Goal: Transaction & Acquisition: Purchase product/service

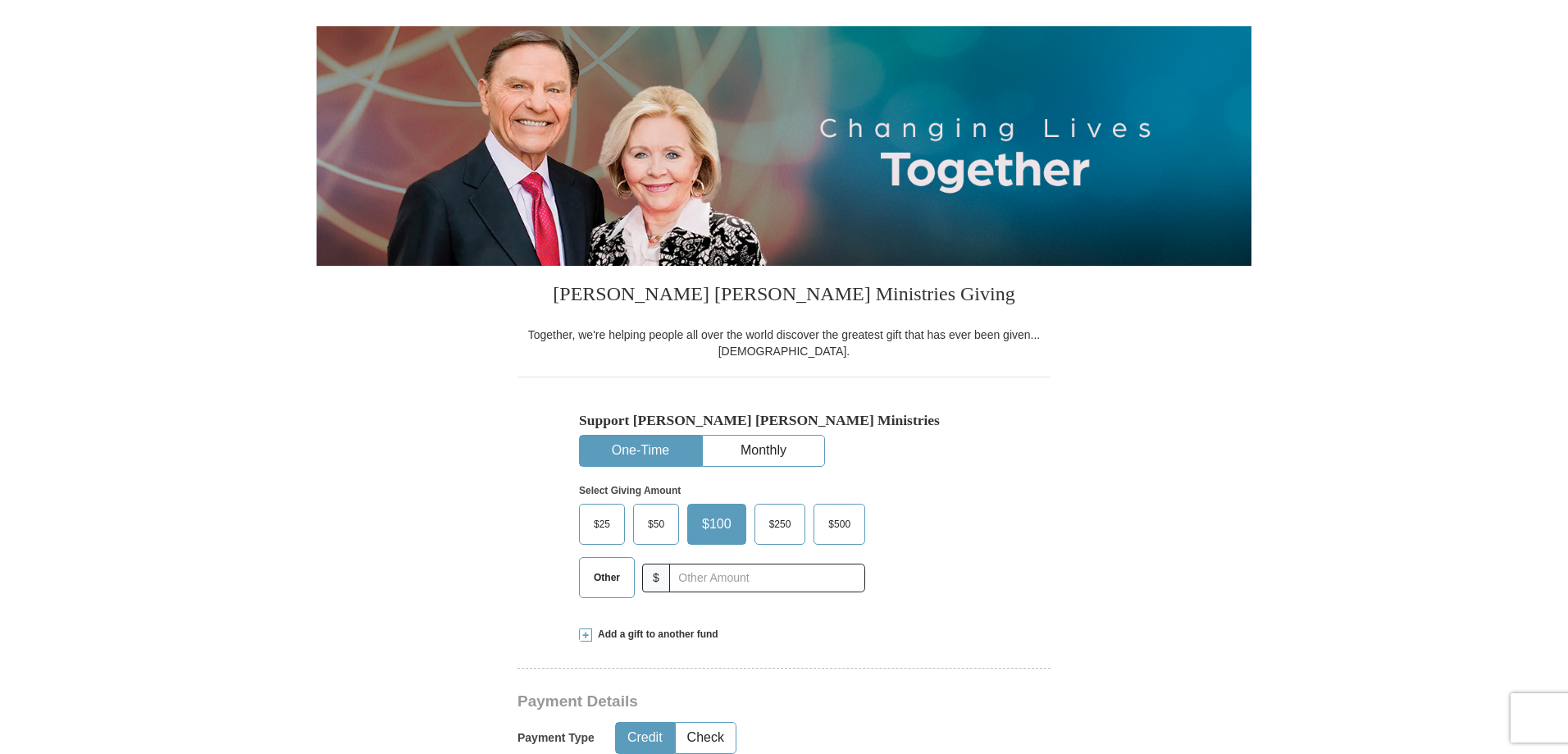
scroll to position [164, 0]
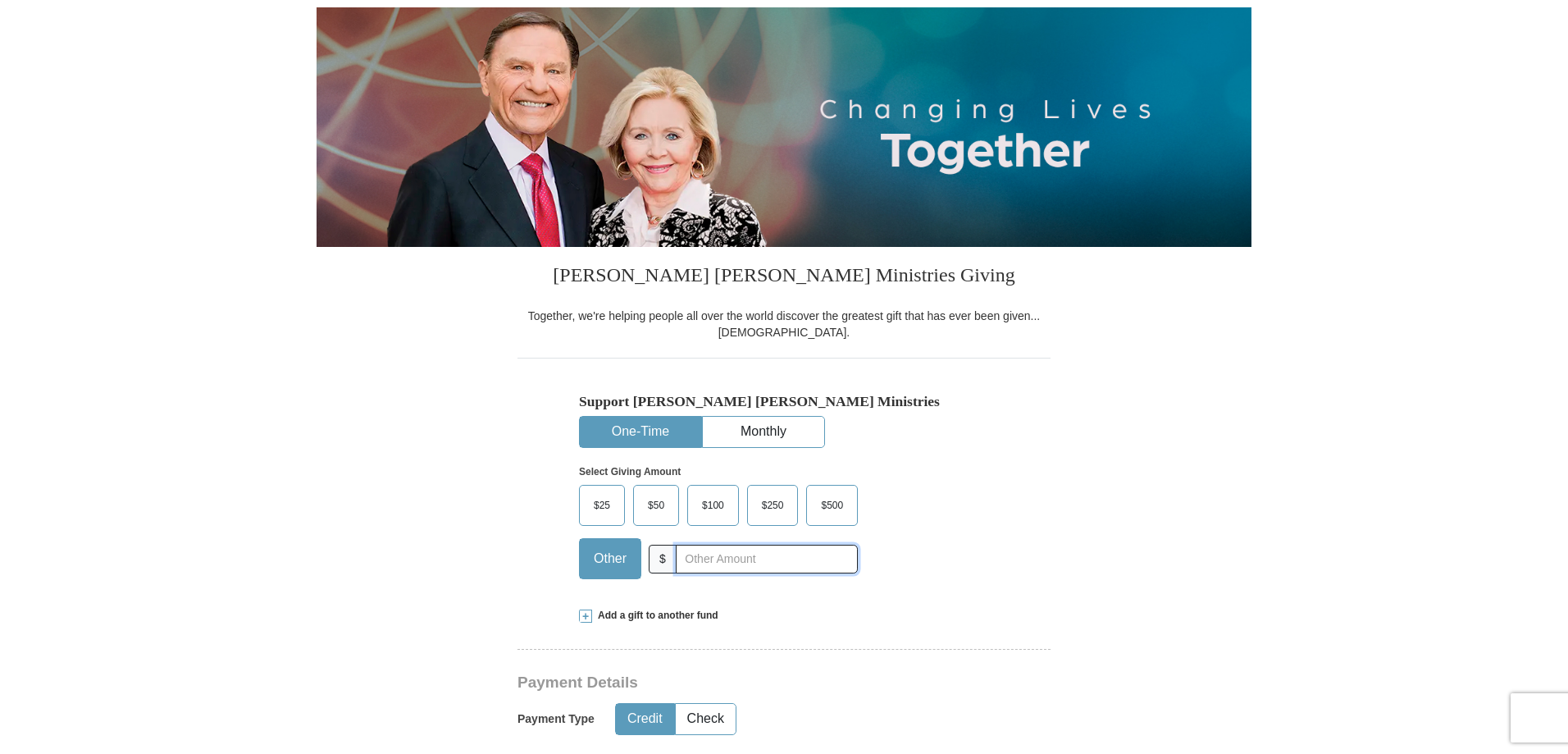
click at [692, 560] on input "text" at bounding box center [766, 559] width 182 height 29
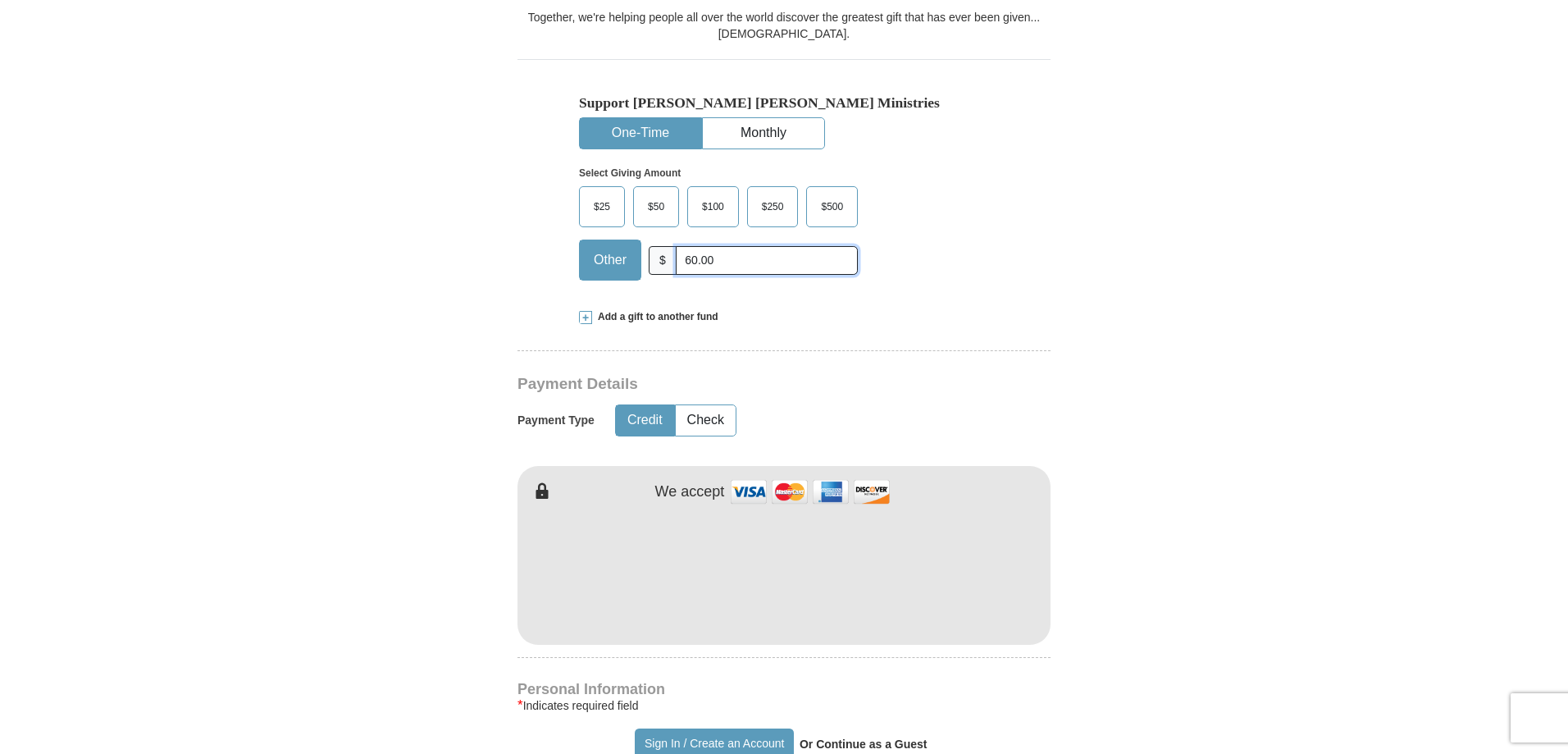
scroll to position [492, 0]
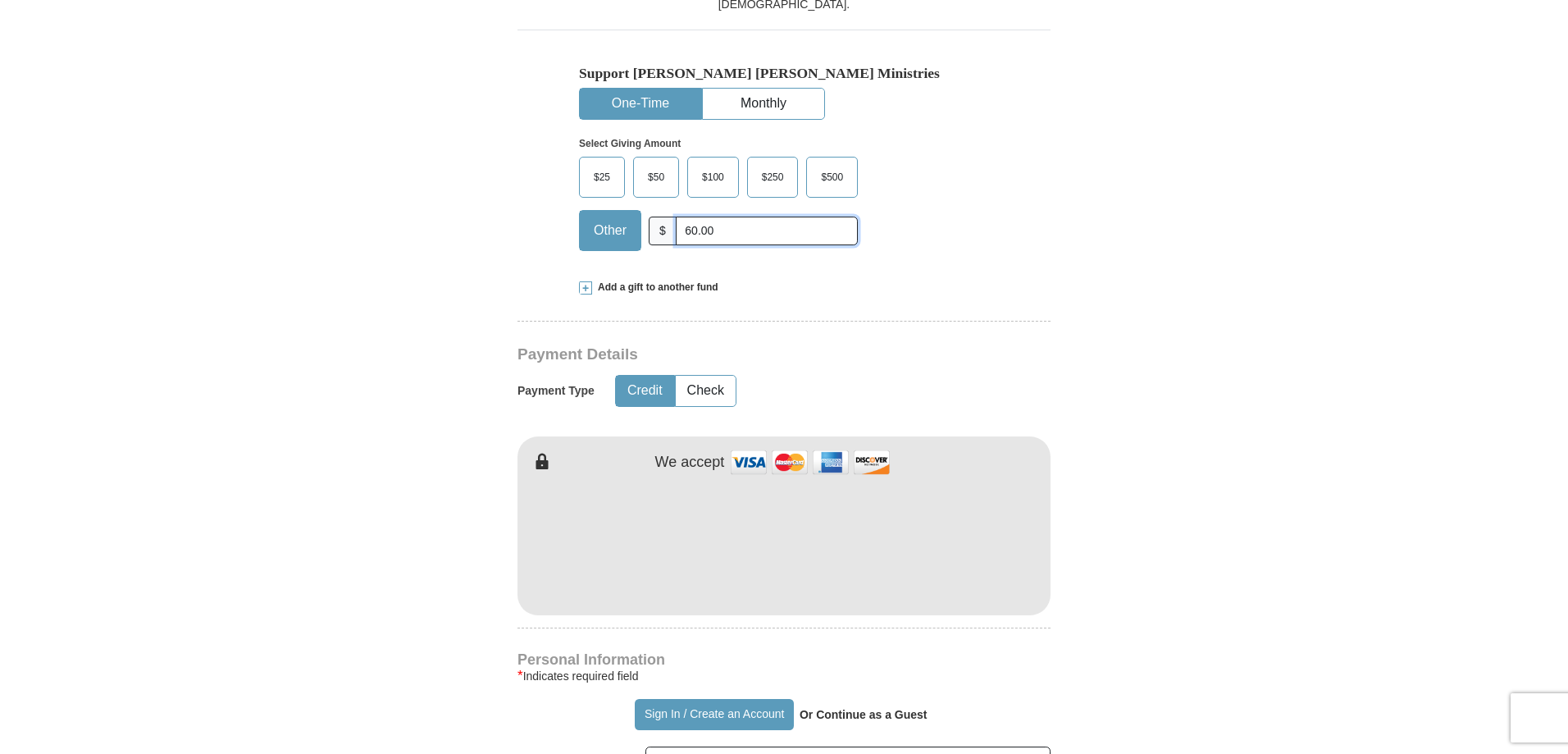
type input "60.00"
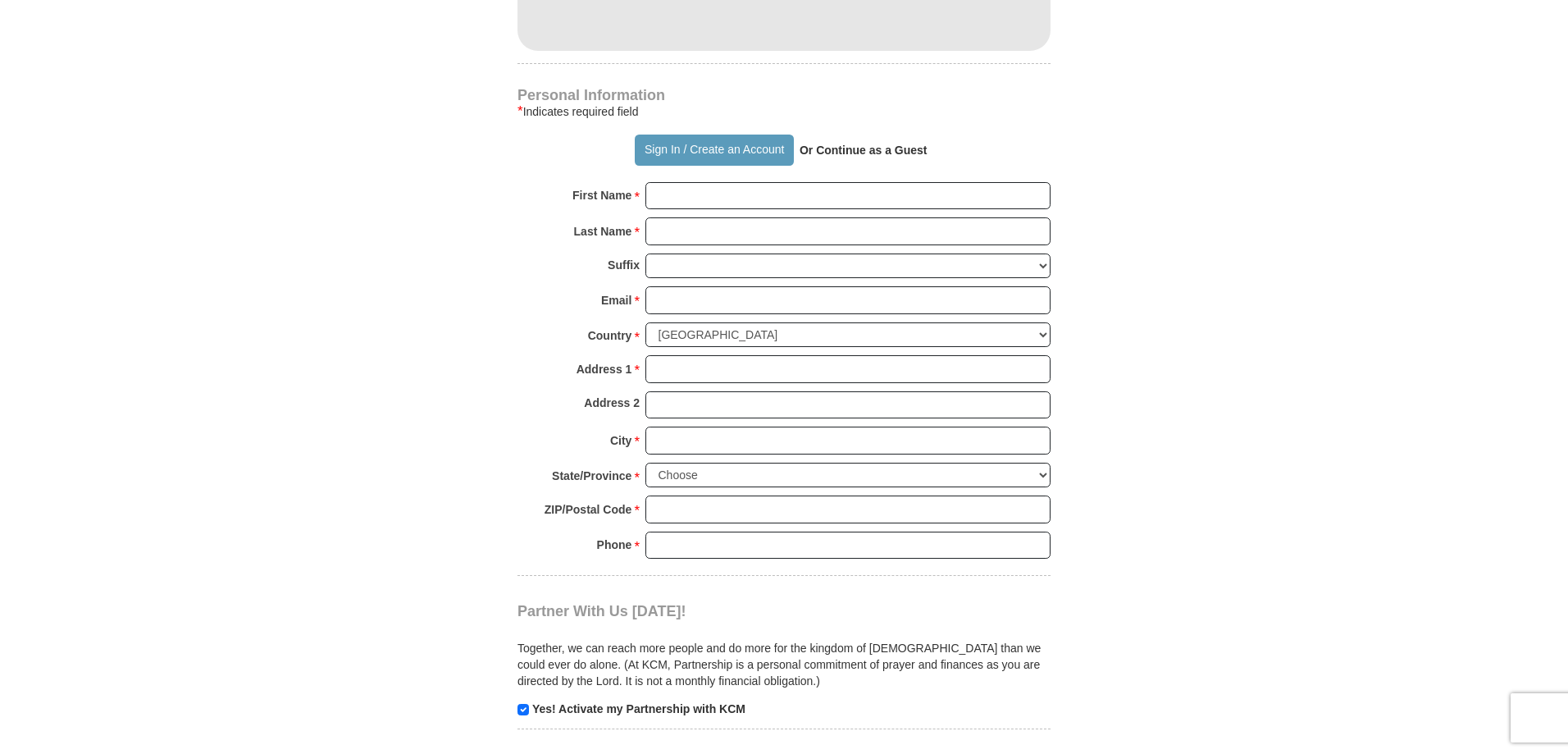
scroll to position [1066, 0]
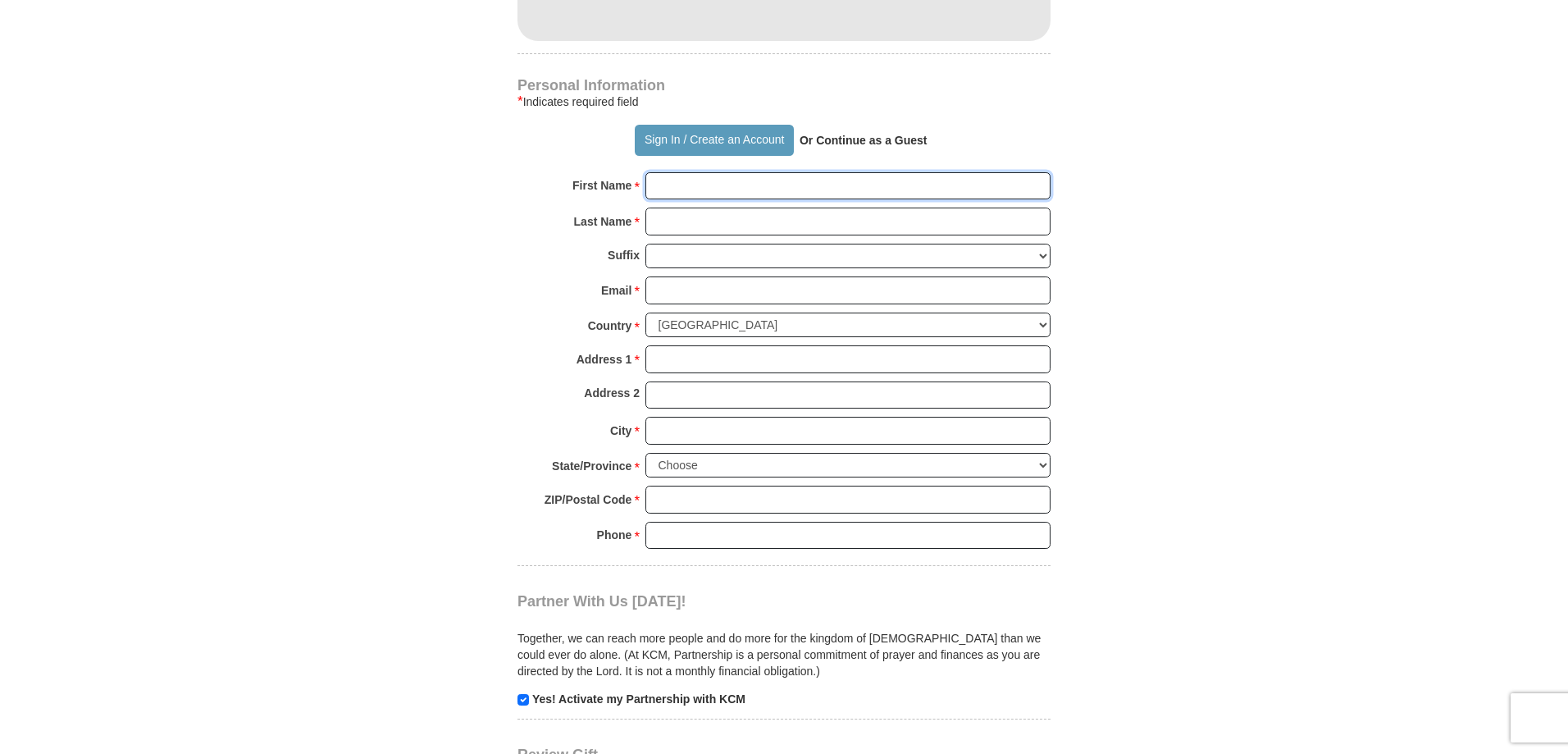
click at [671, 193] on input "First Name *" at bounding box center [848, 186] width 405 height 28
type input "[PERSON_NAME]"
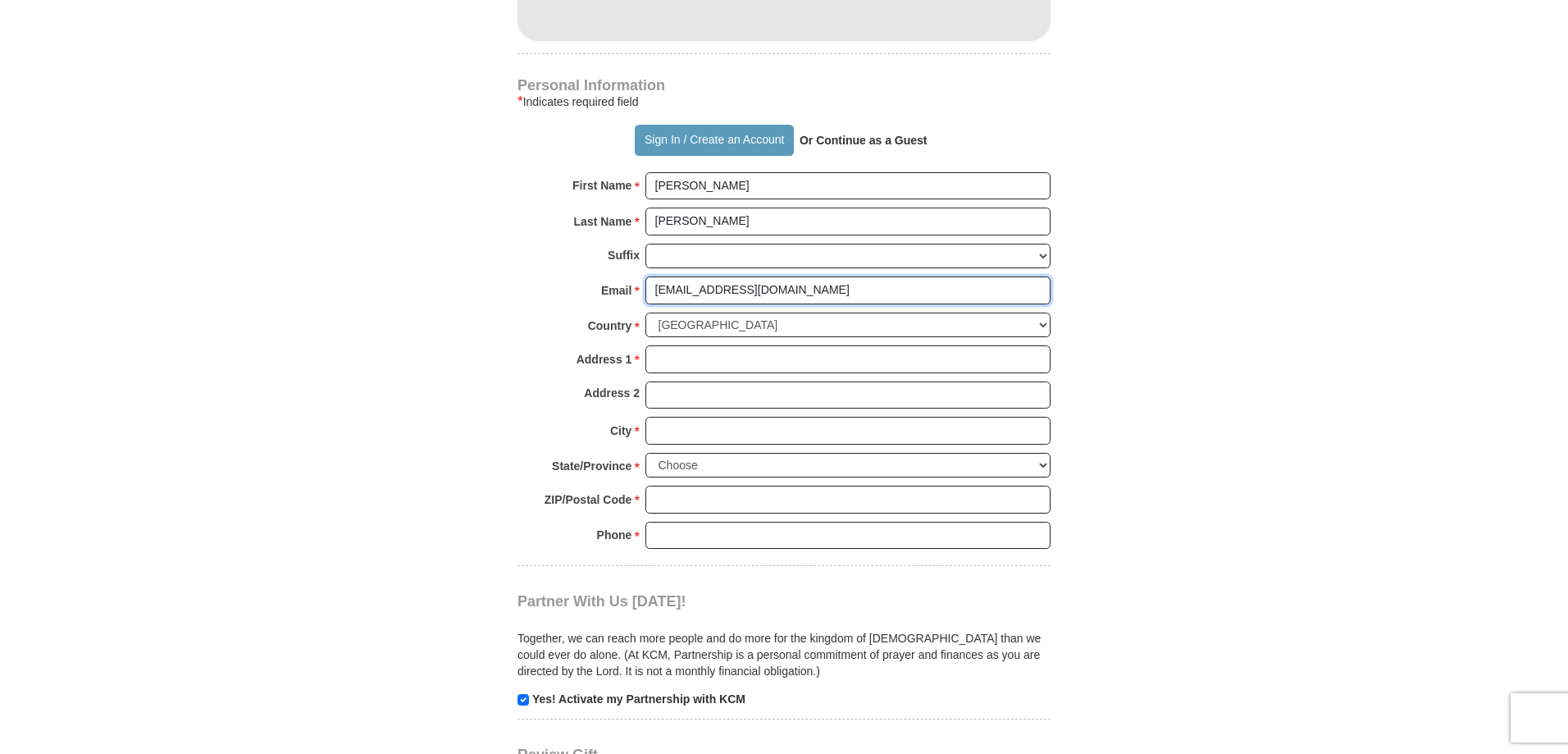
type input "[EMAIL_ADDRESS][DOMAIN_NAME]"
type input "P"
type input "[STREET_ADDRESS]"
click at [795, 420] on input "City *" at bounding box center [848, 430] width 405 height 28
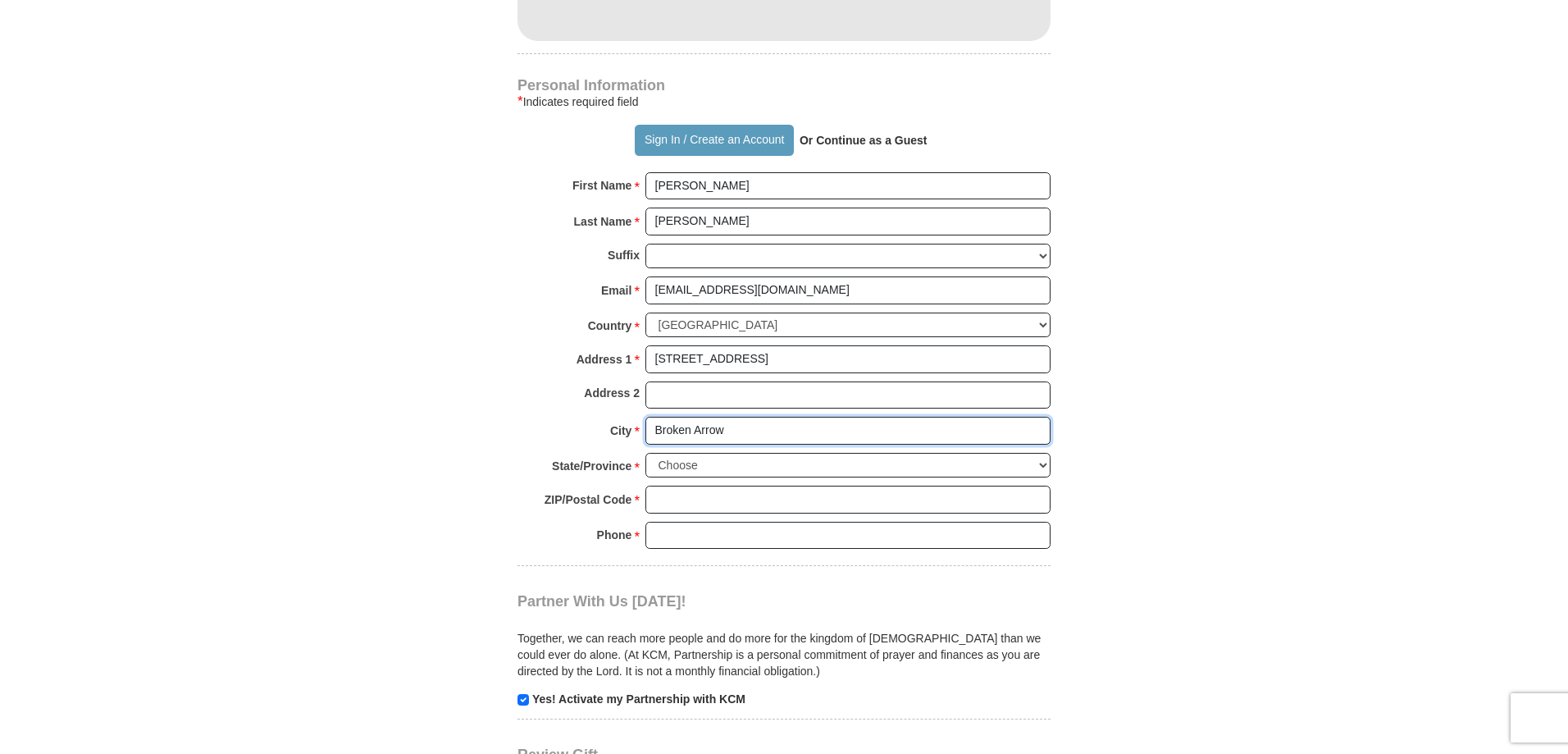
type input "Broken Arrow"
select select "OK"
click at [681, 510] on input "ZIP/Postal Code *" at bounding box center [848, 499] width 405 height 28
type input "74014"
click at [697, 533] on input "Phone * *" at bounding box center [848, 535] width 405 height 28
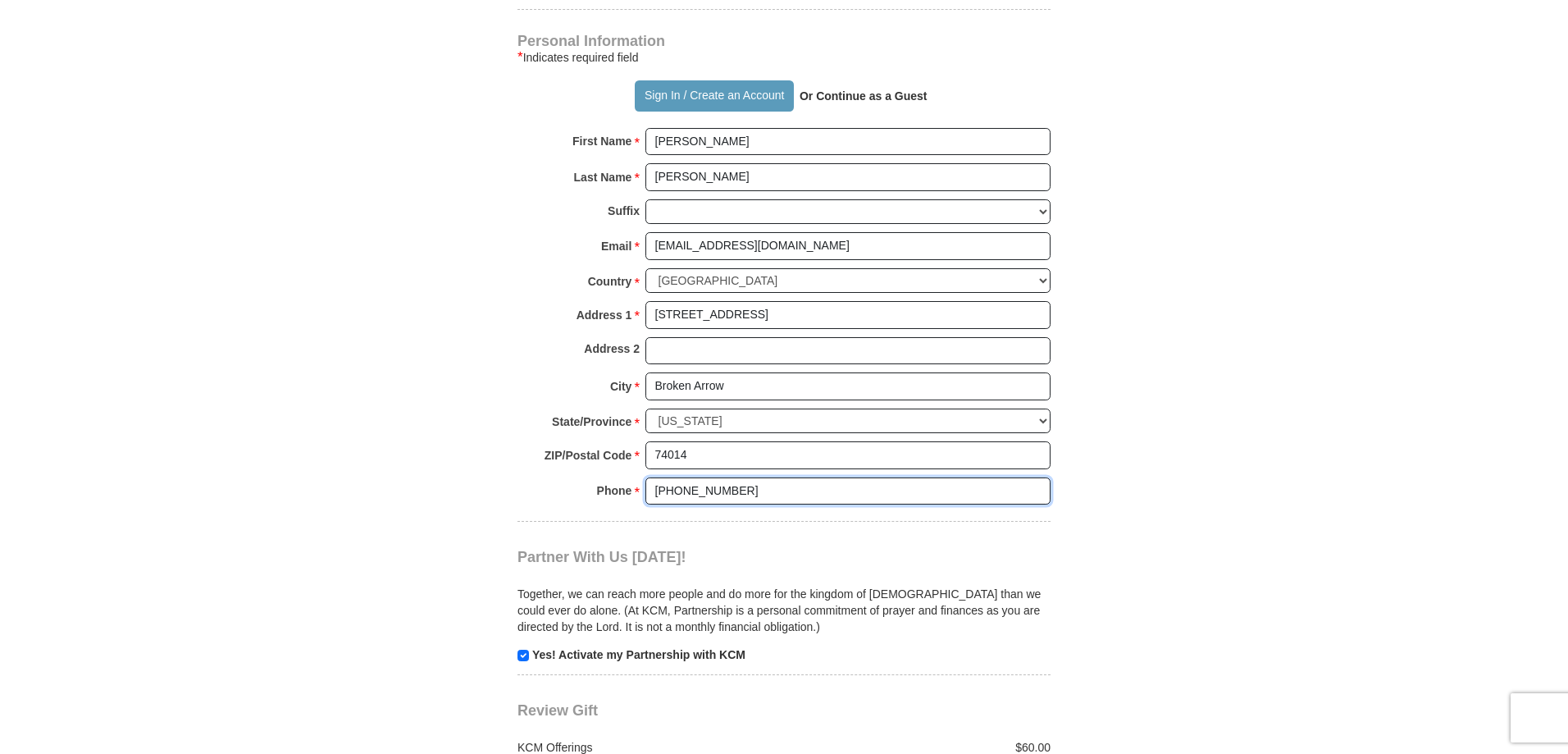
scroll to position [1149, 0]
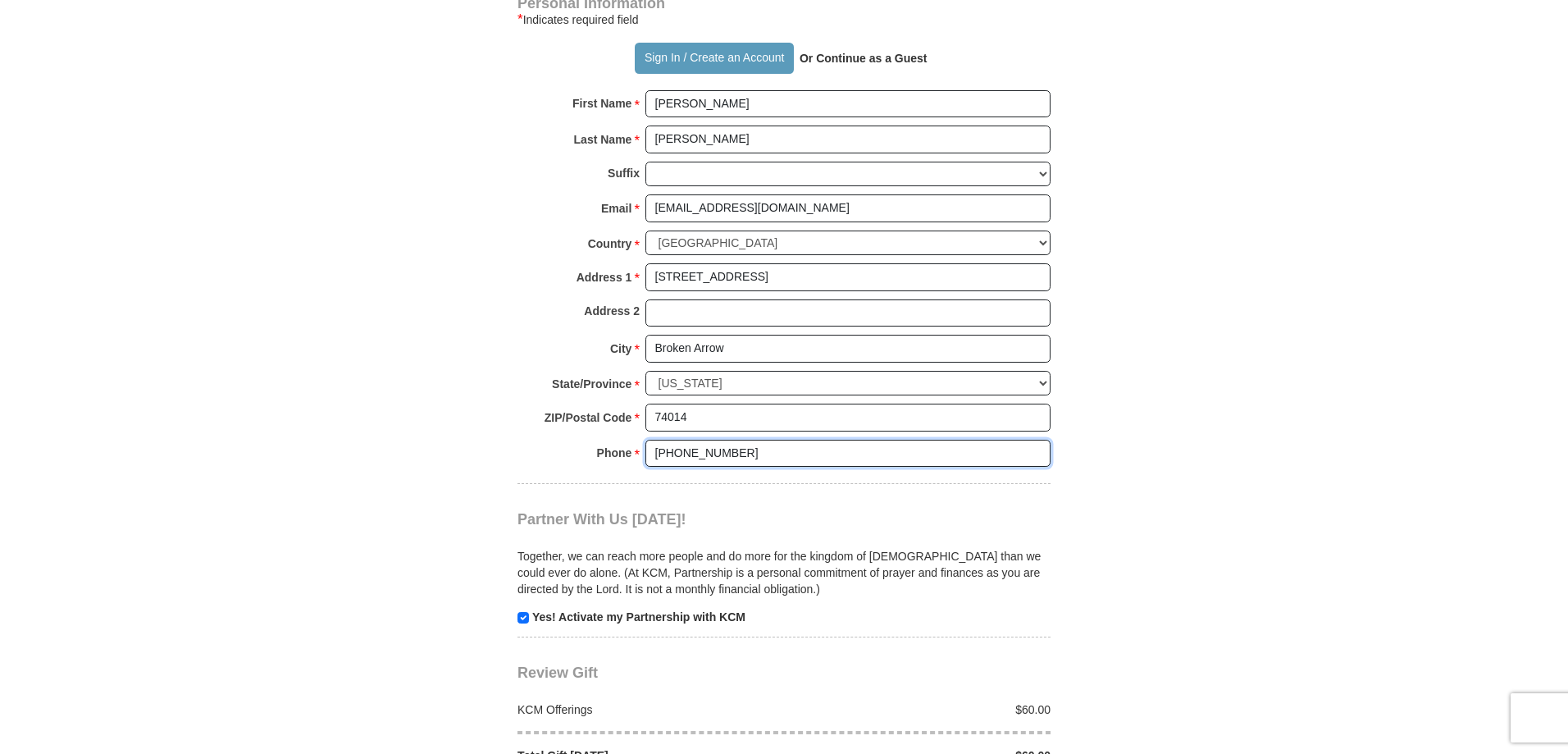
type input "[PHONE_NUMBER]"
click at [524, 622] on input "checkbox" at bounding box center [524, 618] width 12 height 12
checkbox input "false"
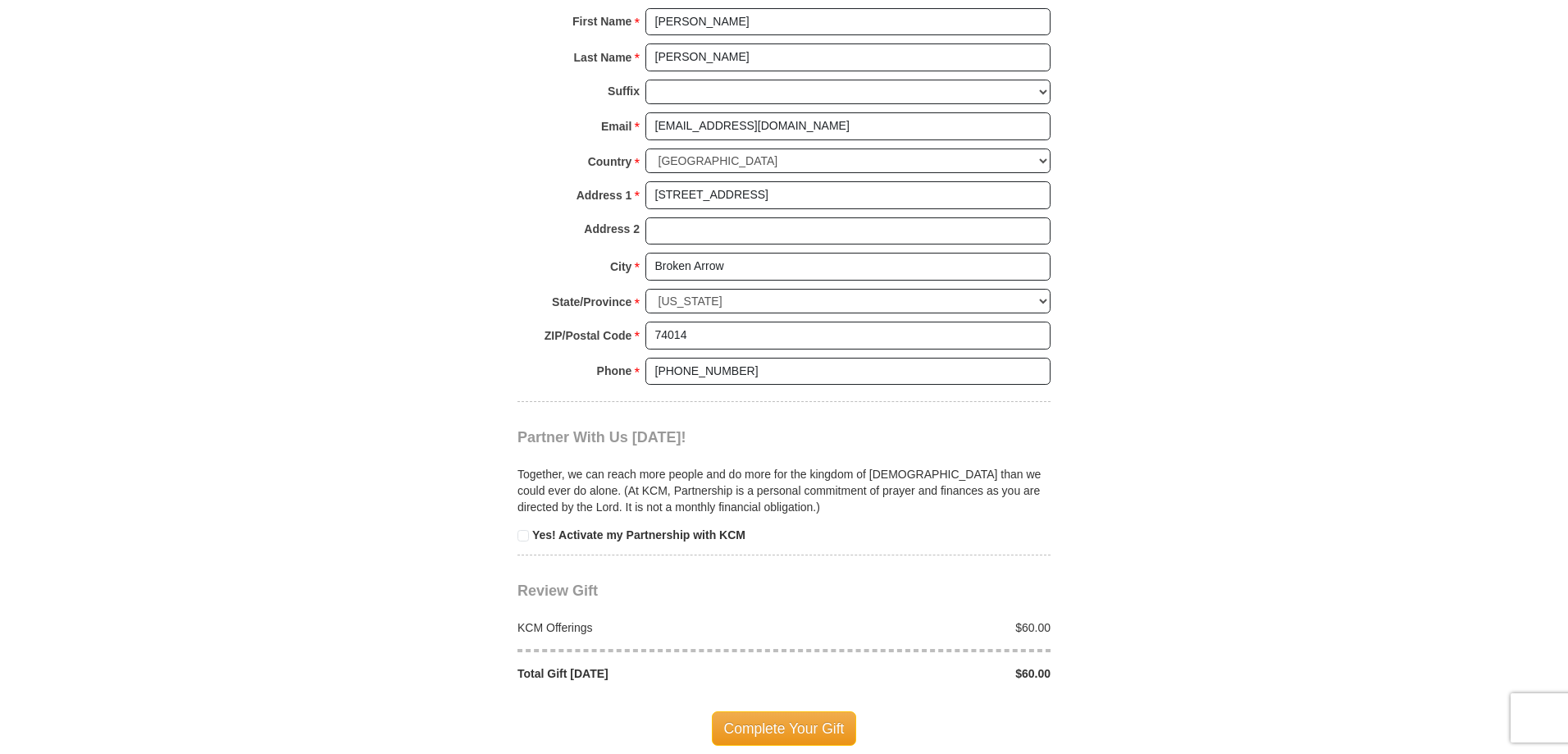
scroll to position [1312, 0]
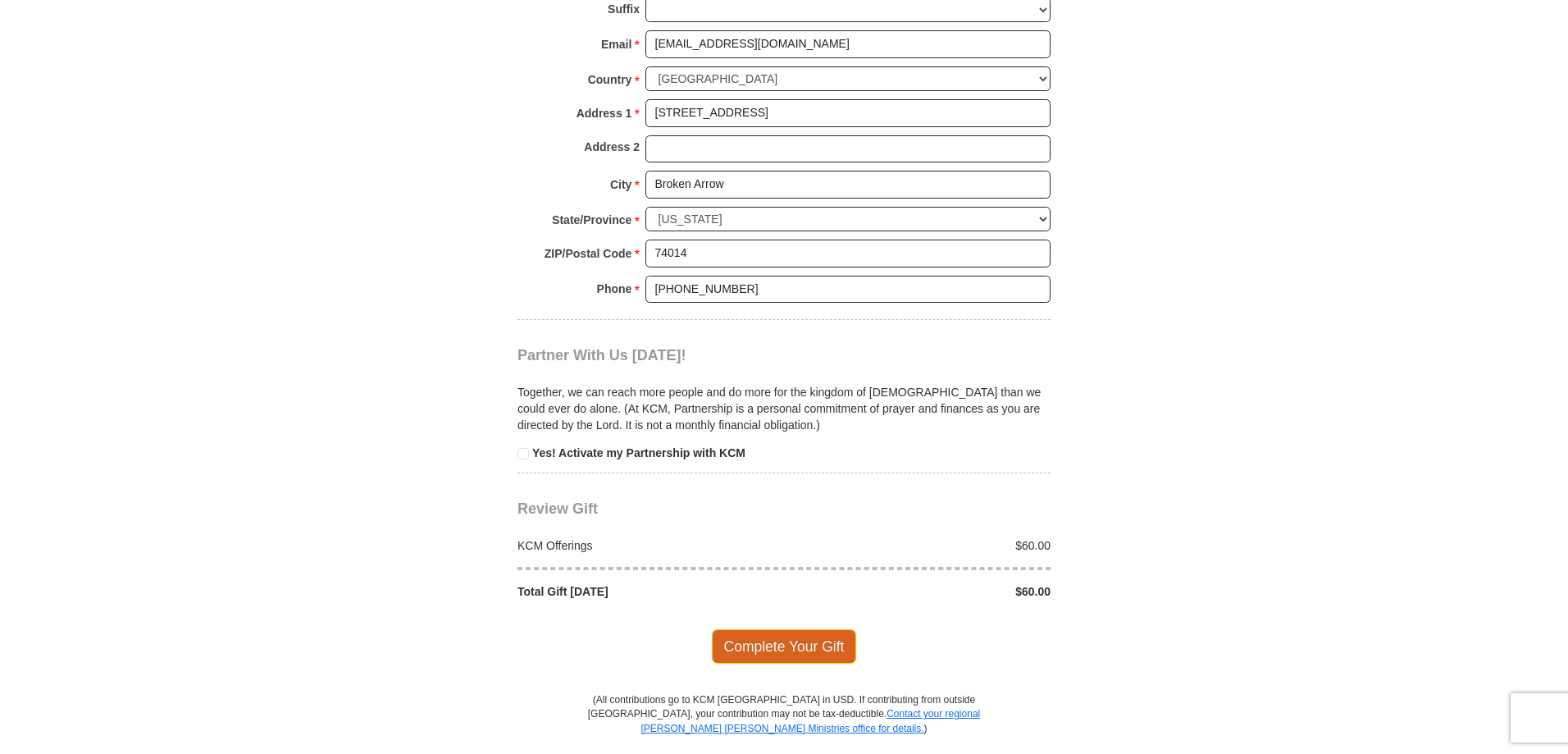
click at [783, 630] on span "Complete Your Gift" at bounding box center [784, 646] width 145 height 34
